Goal: Task Accomplishment & Management: Use online tool/utility

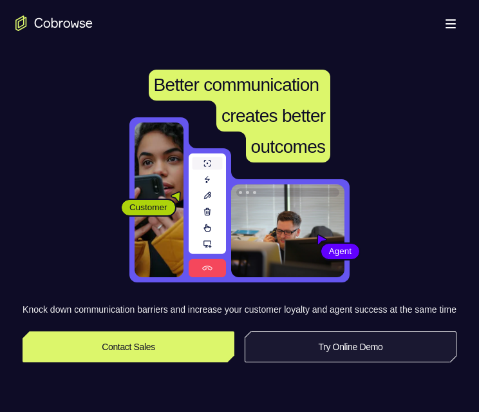
click at [363, 362] on link "Try Online Demo" at bounding box center [351, 346] width 212 height 31
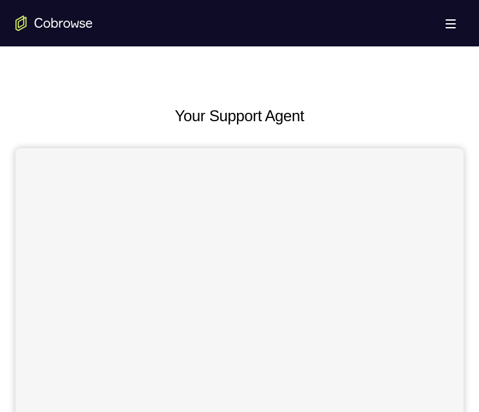
scroll to position [515, 0]
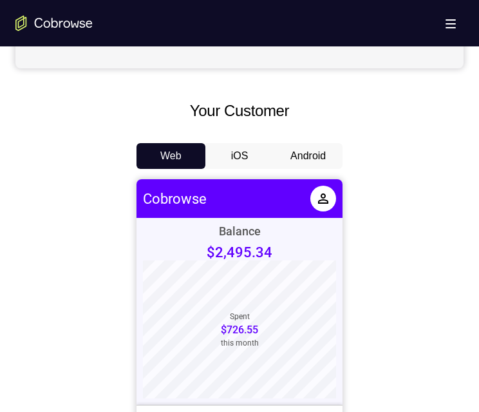
click at [320, 157] on button "Android" at bounding box center [308, 156] width 69 height 26
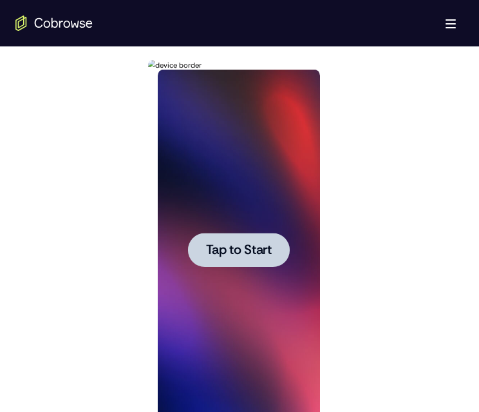
scroll to position [0, 0]
click at [256, 254] on span "Tap to Start" at bounding box center [239, 250] width 66 height 13
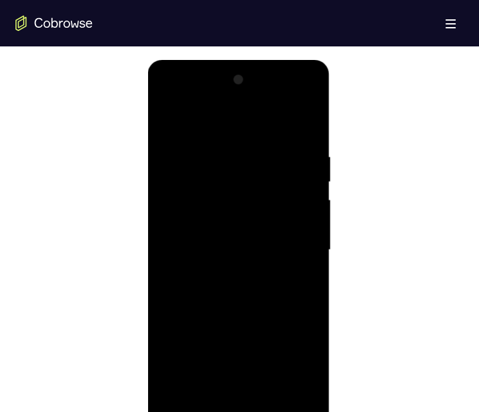
scroll to position [702, 0]
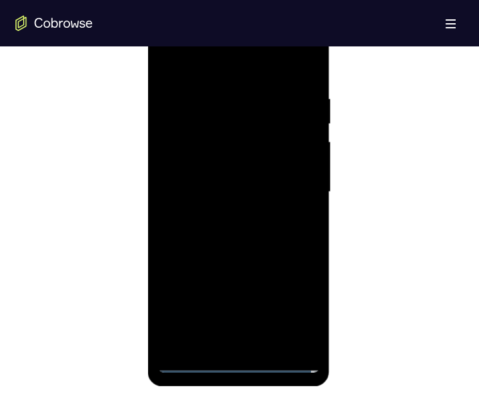
click at [235, 359] on div at bounding box center [238, 192] width 162 height 361
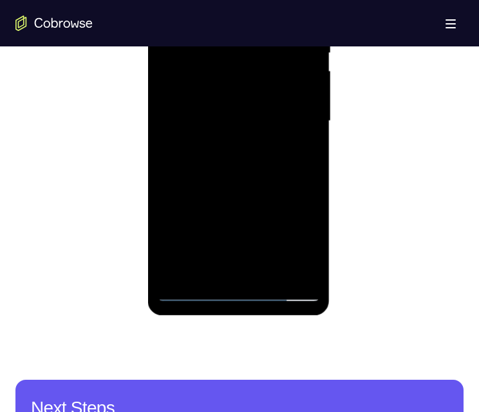
drag, startPoint x: 298, startPoint y: 236, endPoint x: 285, endPoint y: 105, distance: 131.4
click at [297, 236] on div at bounding box center [238, 121] width 162 height 361
click at [261, 1] on div at bounding box center [238, 121] width 162 height 361
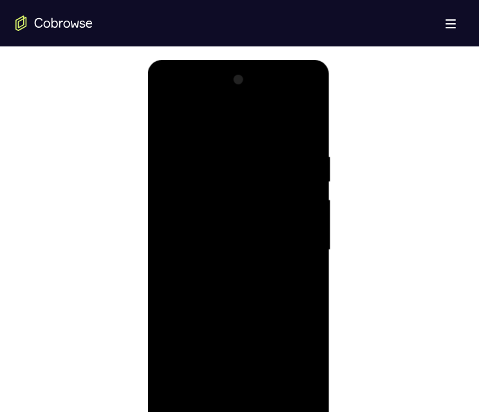
click at [238, 176] on div at bounding box center [238, 250] width 162 height 361
drag, startPoint x: 240, startPoint y: 420, endPoint x: 242, endPoint y: 288, distance: 132.1
click at [240, 411] on div at bounding box center [238, 250] width 162 height 361
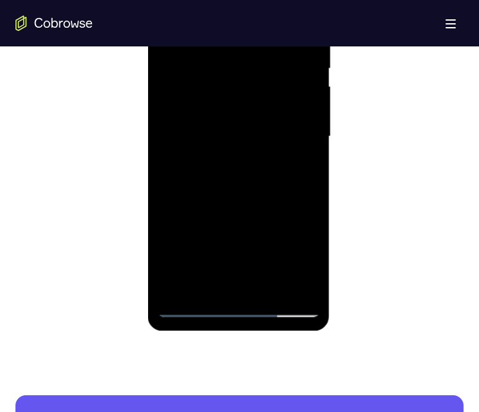
click at [235, 309] on div at bounding box center [238, 136] width 162 height 361
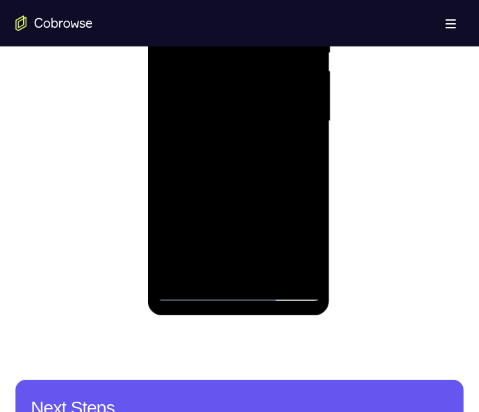
drag, startPoint x: 231, startPoint y: 175, endPoint x: 262, endPoint y: 88, distance: 92.7
click at [256, 88] on div at bounding box center [238, 121] width 162 height 361
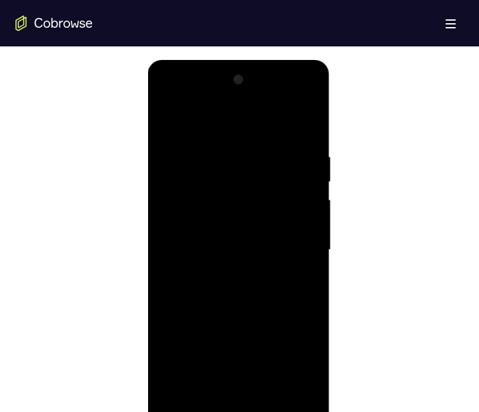
click at [259, 186] on div at bounding box center [238, 250] width 162 height 361
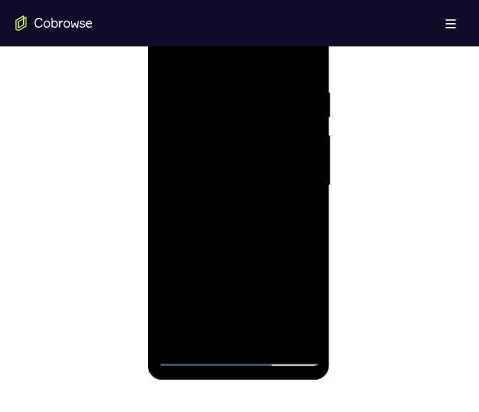
click at [224, 137] on div at bounding box center [238, 185] width 162 height 361
click at [305, 135] on div at bounding box center [238, 185] width 162 height 361
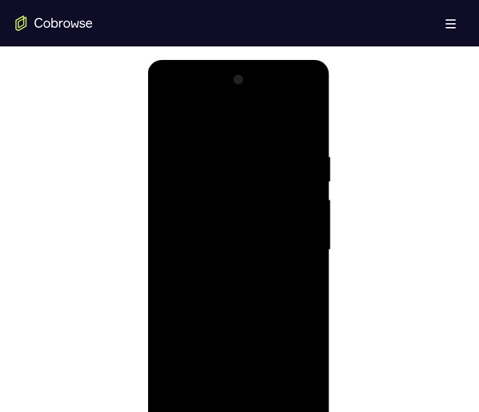
scroll to position [773, 0]
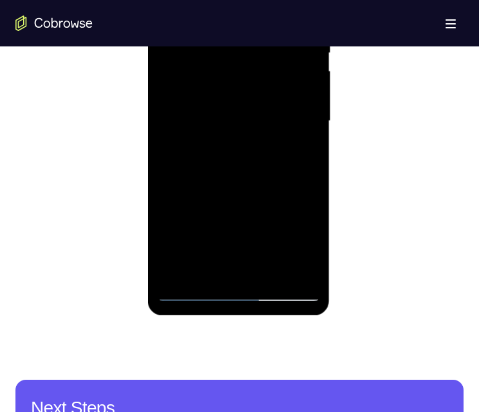
click at [299, 263] on div at bounding box center [238, 121] width 162 height 361
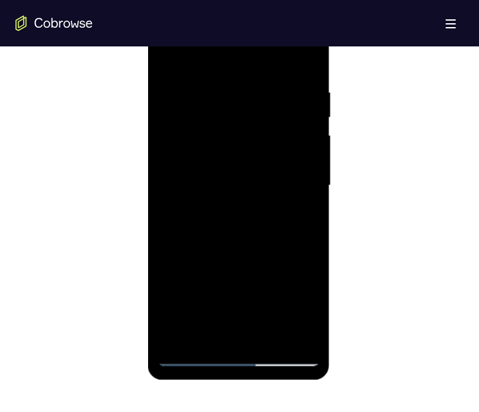
click at [302, 329] on div at bounding box center [238, 185] width 162 height 361
click at [240, 357] on div at bounding box center [238, 185] width 162 height 361
drag, startPoint x: 271, startPoint y: 189, endPoint x: 286, endPoint y: 82, distance: 108.1
click at [288, 82] on div at bounding box center [238, 185] width 162 height 361
click at [258, 66] on div at bounding box center [238, 185] width 162 height 361
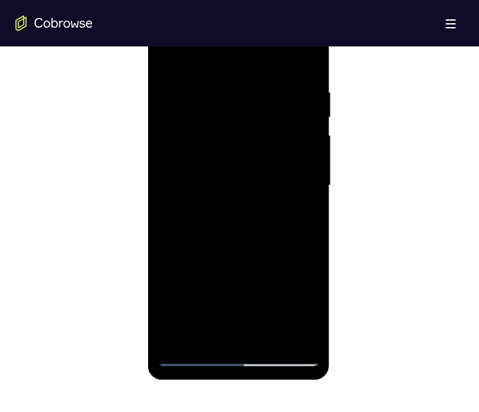
drag, startPoint x: 241, startPoint y: 136, endPoint x: 485, endPoint y: 168, distance: 245.6
click at [241, 136] on div at bounding box center [238, 185] width 162 height 361
click at [204, 166] on div at bounding box center [238, 185] width 162 height 361
click at [287, 136] on div at bounding box center [238, 185] width 162 height 361
click at [258, 206] on div at bounding box center [238, 185] width 162 height 361
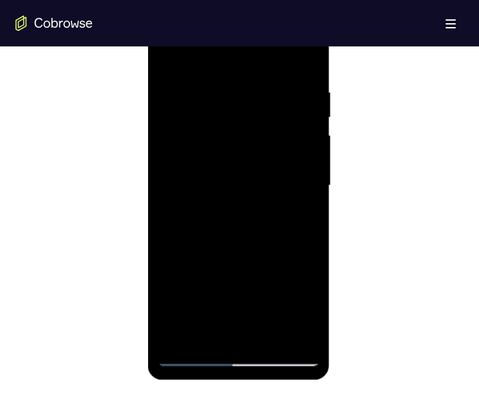
click at [192, 242] on div at bounding box center [238, 185] width 162 height 361
click at [235, 130] on div at bounding box center [238, 185] width 162 height 361
click at [277, 90] on div at bounding box center [238, 185] width 162 height 361
click at [191, 208] on div at bounding box center [238, 185] width 162 height 361
click at [202, 247] on div at bounding box center [238, 185] width 162 height 361
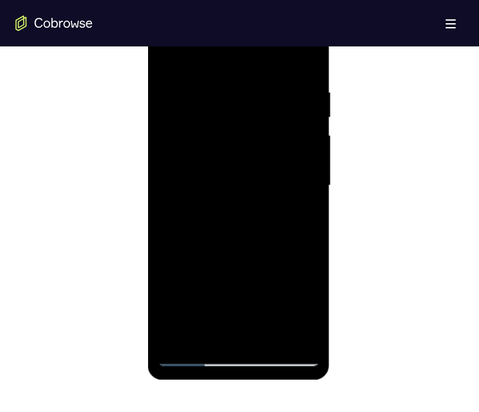
click at [235, 354] on div at bounding box center [238, 185] width 162 height 361
drag, startPoint x: 240, startPoint y: 213, endPoint x: 294, endPoint y: 97, distance: 128.3
click at [291, 75] on div at bounding box center [238, 185] width 162 height 361
click at [262, 135] on div at bounding box center [238, 185] width 162 height 361
click at [300, 296] on div at bounding box center [238, 185] width 162 height 361
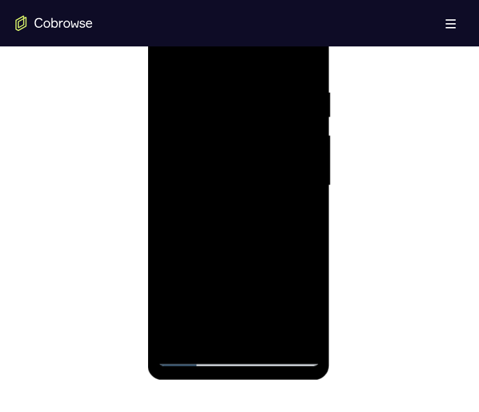
click at [234, 273] on div at bounding box center [238, 185] width 162 height 361
click at [229, 54] on div at bounding box center [238, 185] width 162 height 361
click at [205, 146] on div at bounding box center [238, 185] width 162 height 361
click at [297, 327] on div at bounding box center [238, 185] width 162 height 361
drag, startPoint x: 264, startPoint y: 195, endPoint x: 281, endPoint y: 108, distance: 88.6
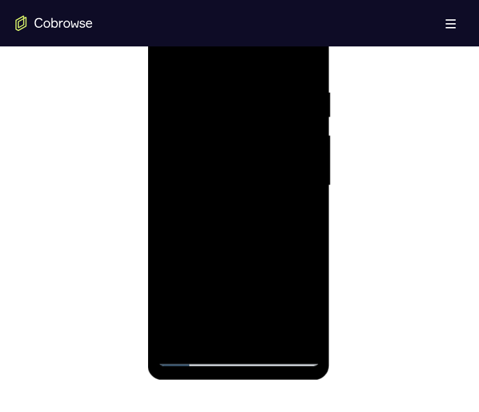
click at [281, 108] on div at bounding box center [238, 185] width 162 height 361
click at [269, 114] on div at bounding box center [238, 185] width 162 height 361
click at [73, 23] on icon "Go to the home page" at bounding box center [53, 22] width 77 height 15
